Goal: Find specific page/section: Find specific page/section

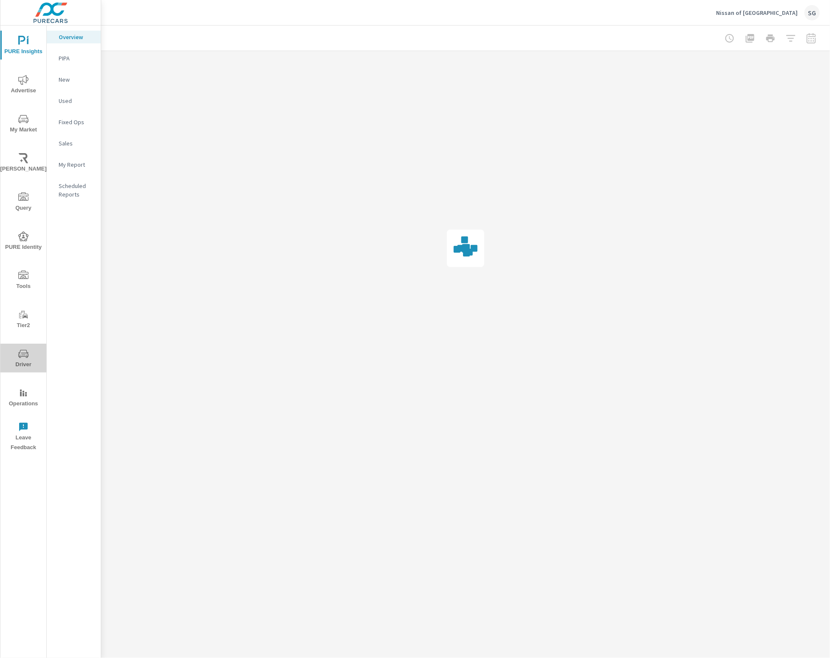
click at [20, 355] on icon "nav menu" at bounding box center [23, 354] width 10 height 10
